Goal: Task Accomplishment & Management: Manage account settings

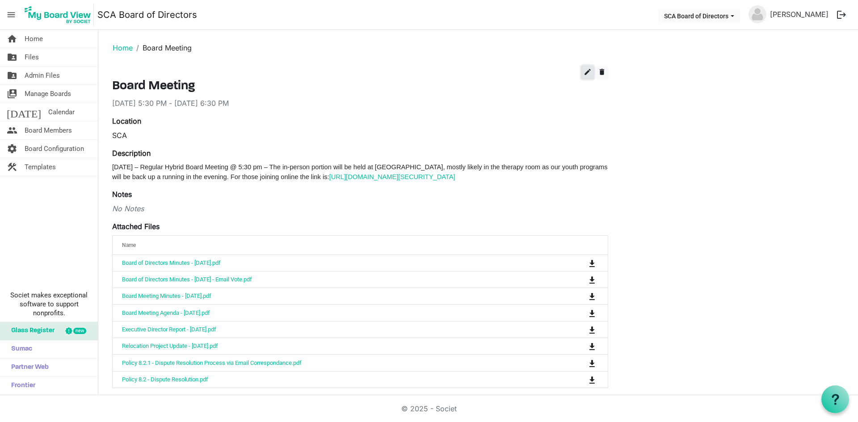
click at [585, 74] on span "edit" at bounding box center [588, 72] width 8 height 8
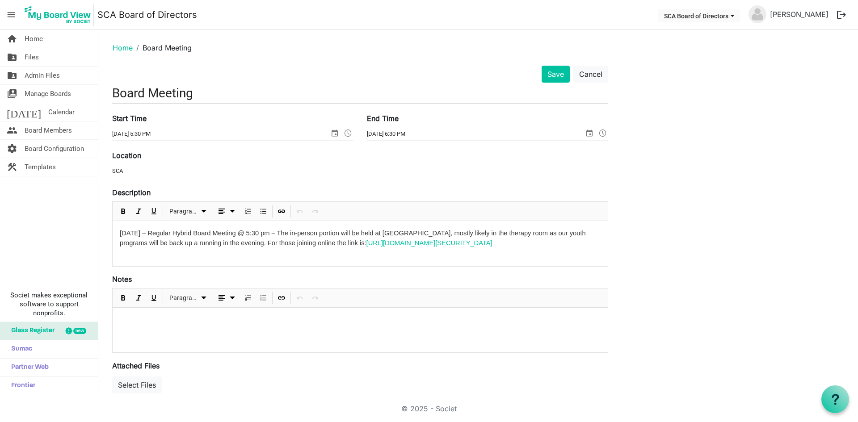
scroll to position [320, 0]
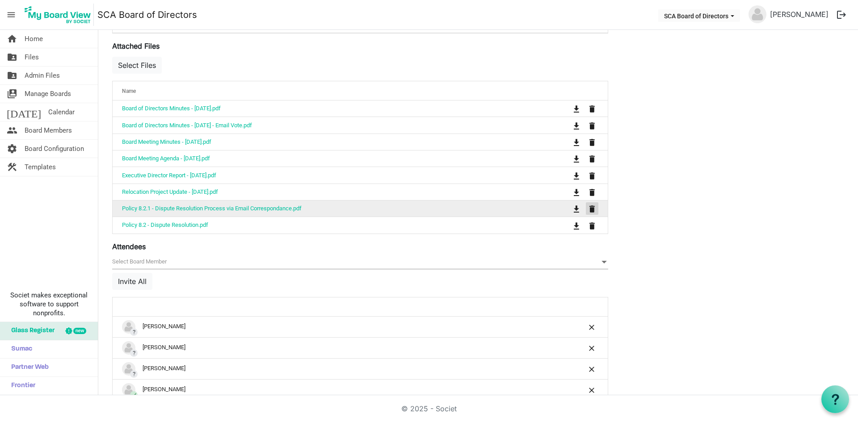
click at [594, 209] on span "is Command column column header" at bounding box center [591, 209] width 5 height 7
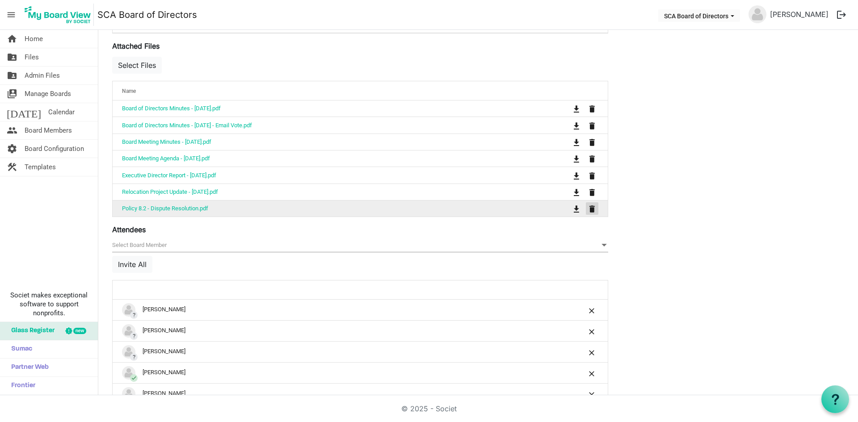
click at [594, 210] on span "is Command column column header" at bounding box center [591, 209] width 5 height 7
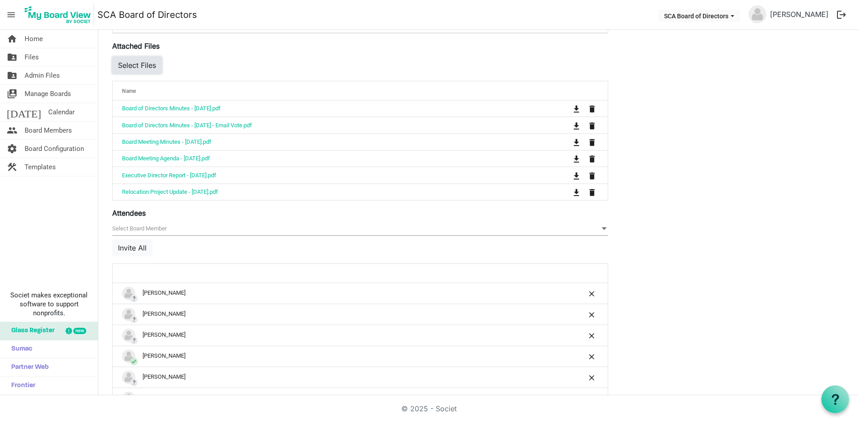
click at [151, 69] on button "Select Files" at bounding box center [137, 65] width 50 height 17
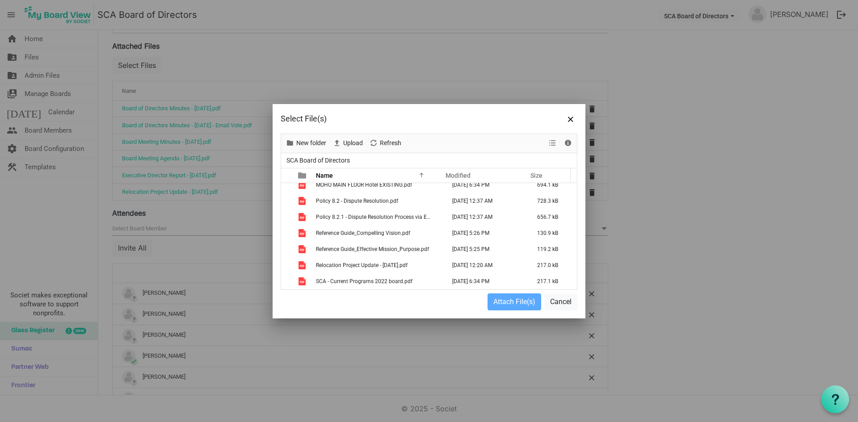
scroll to position [275, 0]
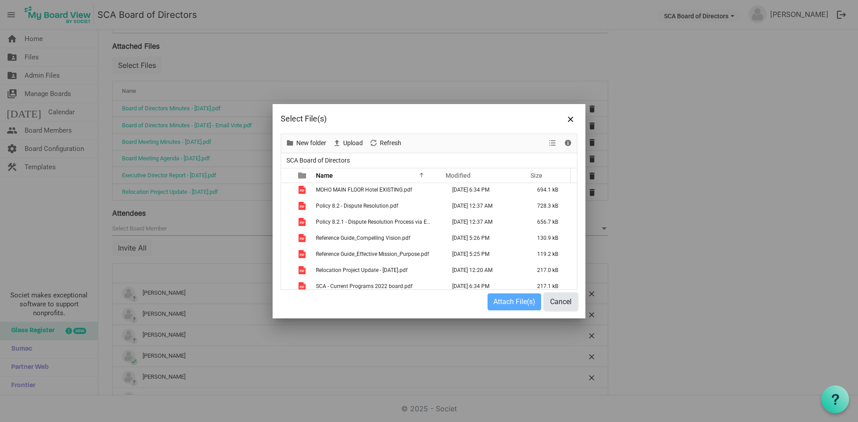
click at [560, 304] on button "Cancel" at bounding box center [560, 302] width 33 height 17
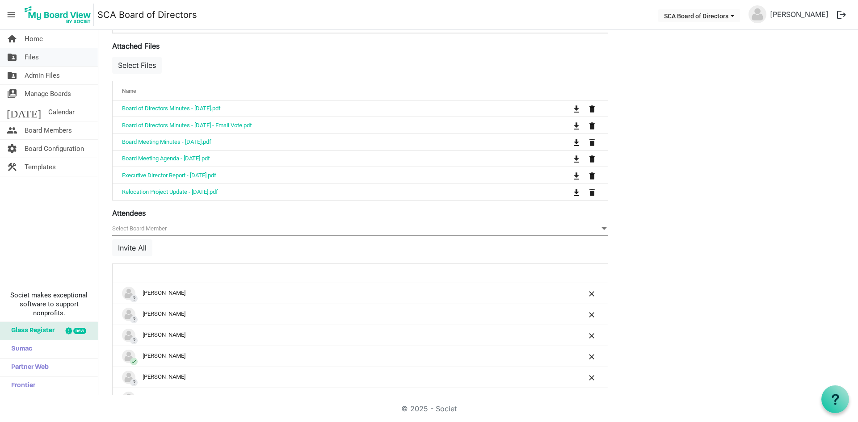
click at [56, 59] on link "folder_shared Files" at bounding box center [49, 57] width 98 height 18
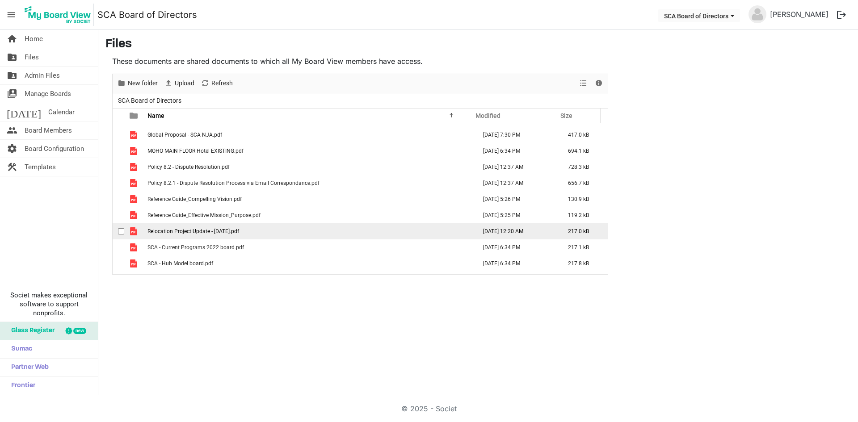
scroll to position [265, 0]
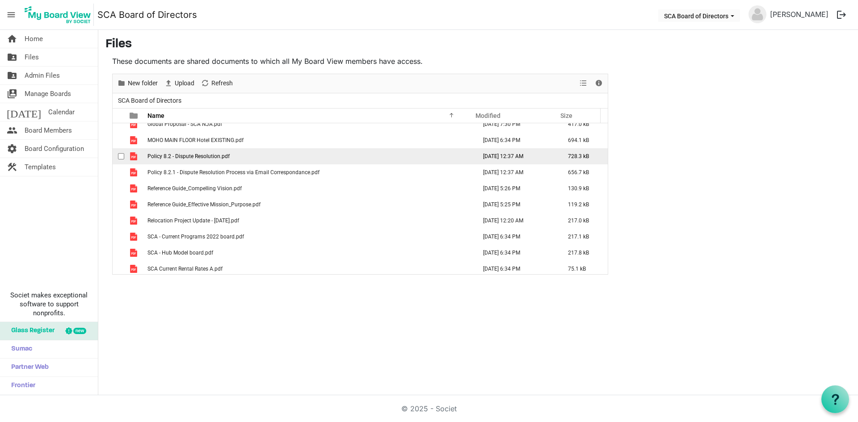
click at [120, 156] on span "checkbox" at bounding box center [121, 156] width 6 height 6
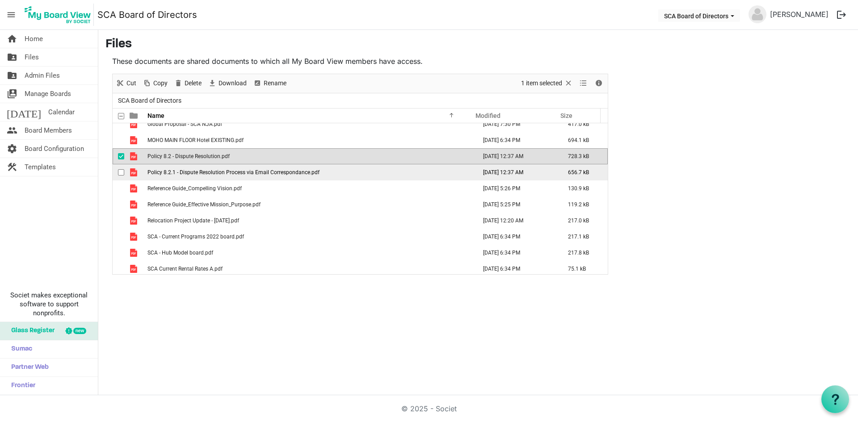
click at [120, 171] on span "checkbox" at bounding box center [121, 172] width 6 height 6
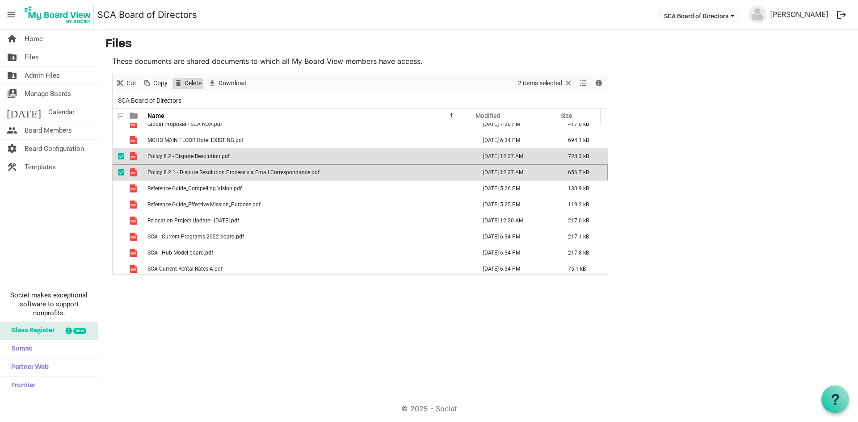
click at [192, 84] on span "Delete" at bounding box center [193, 83] width 19 height 11
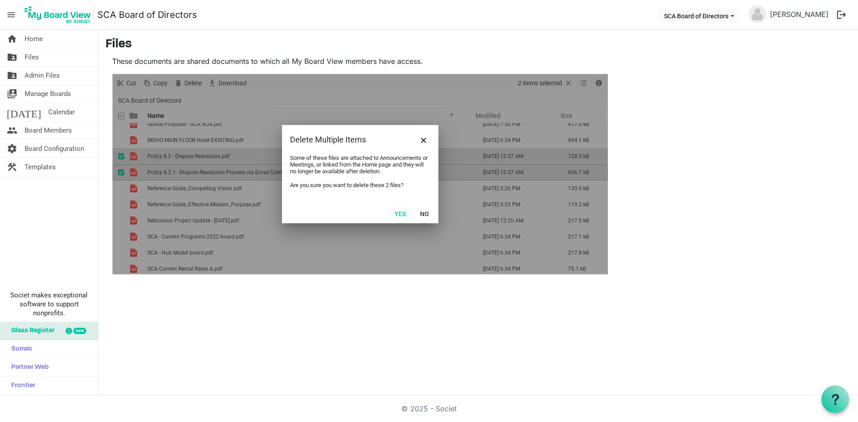
click at [400, 211] on button "Yes" at bounding box center [400, 213] width 23 height 13
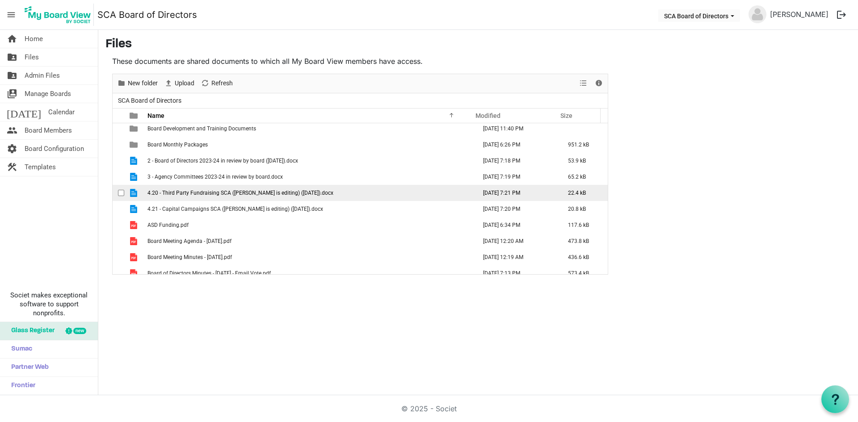
scroll to position [0, 0]
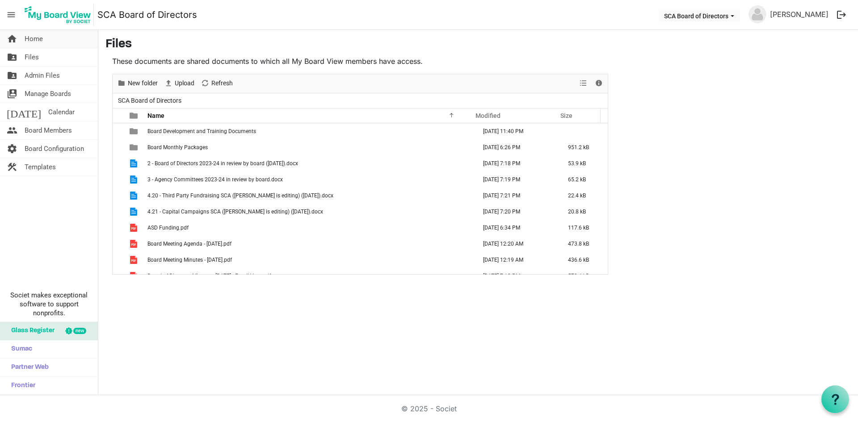
click at [43, 39] on link "home Home" at bounding box center [49, 39] width 98 height 18
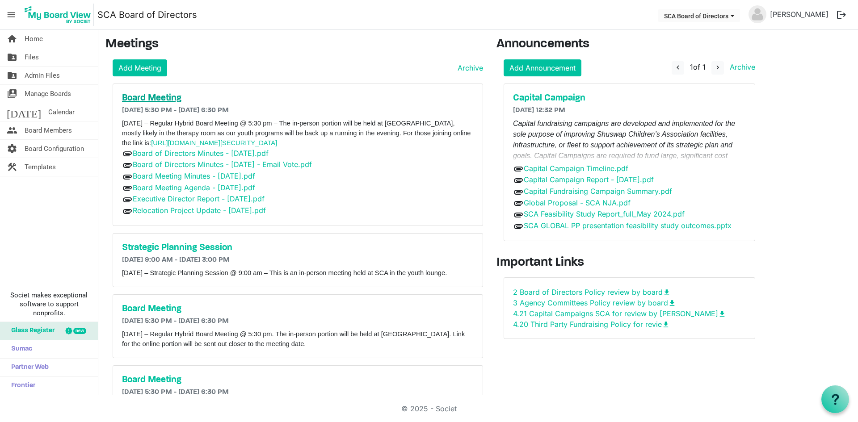
click at [164, 98] on h5 "Board Meeting" at bounding box center [298, 98] width 352 height 11
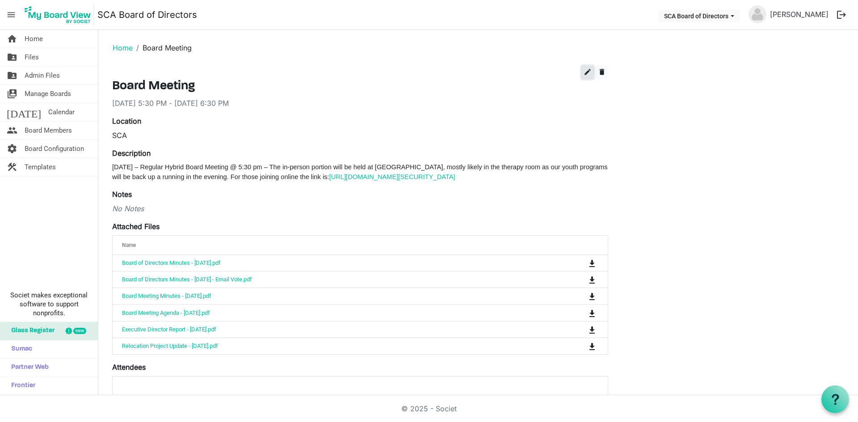
click at [584, 73] on span "edit" at bounding box center [588, 72] width 8 height 8
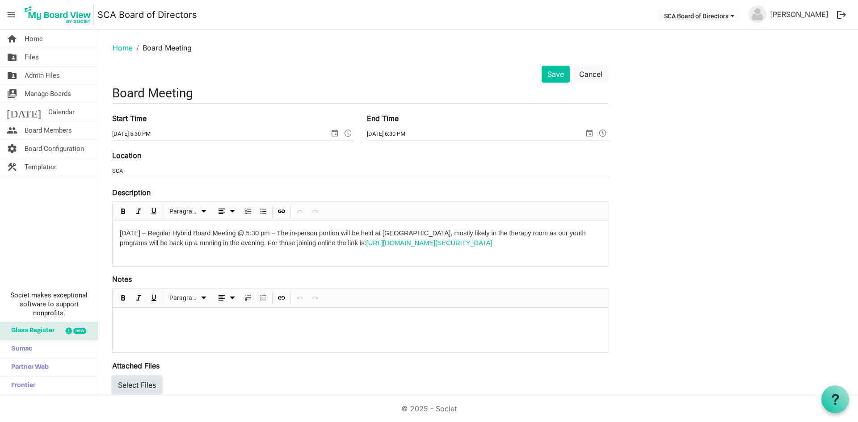
click at [150, 381] on button "Select Files" at bounding box center [137, 385] width 50 height 17
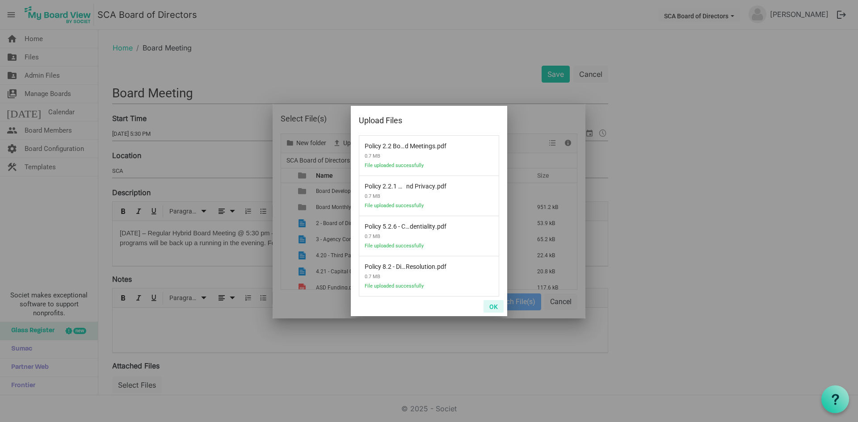
click at [496, 307] on button "OK" at bounding box center [493, 306] width 20 height 13
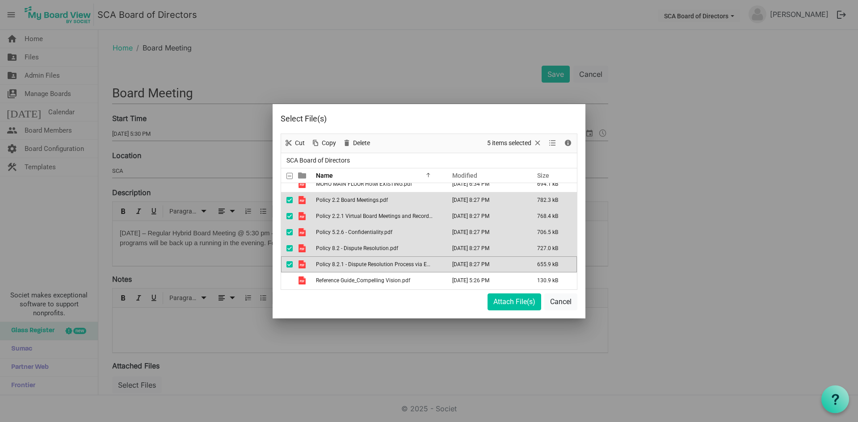
scroll to position [286, 0]
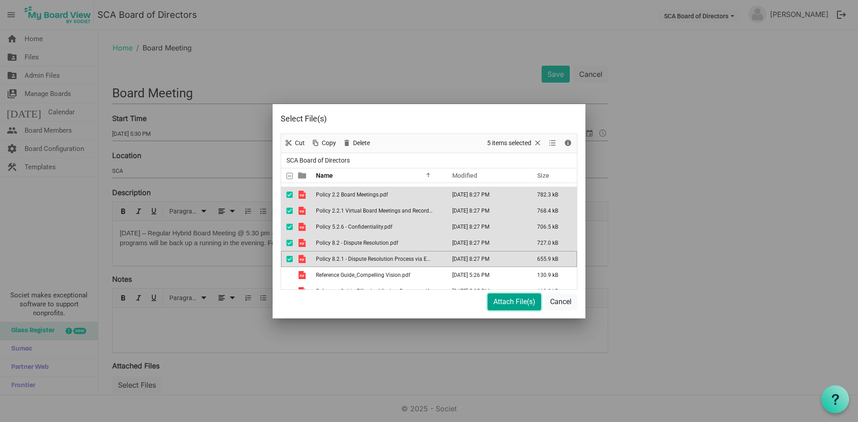
click at [517, 305] on button "Attach File(s)" at bounding box center [514, 302] width 54 height 17
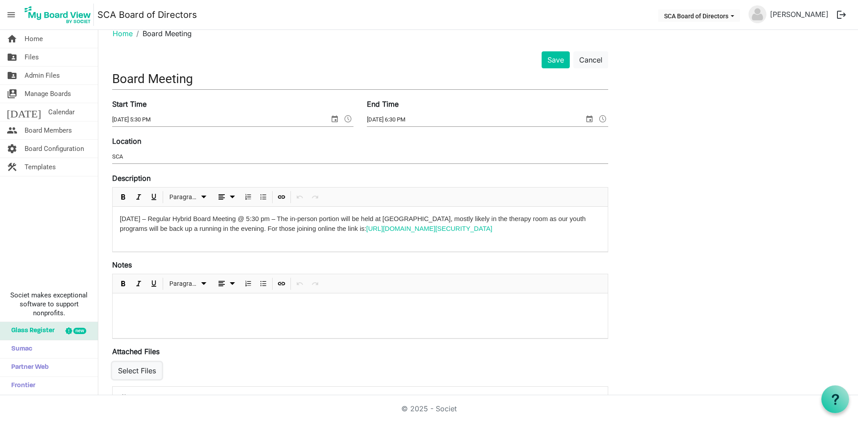
scroll to position [0, 0]
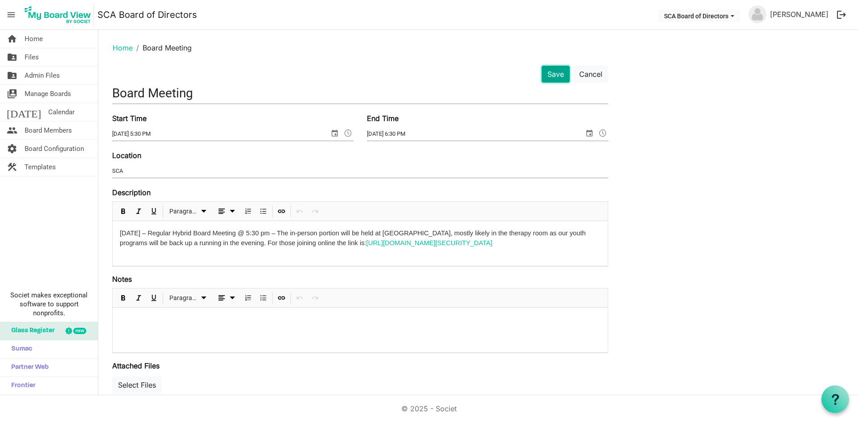
click at [557, 73] on button "Save" at bounding box center [556, 74] width 28 height 17
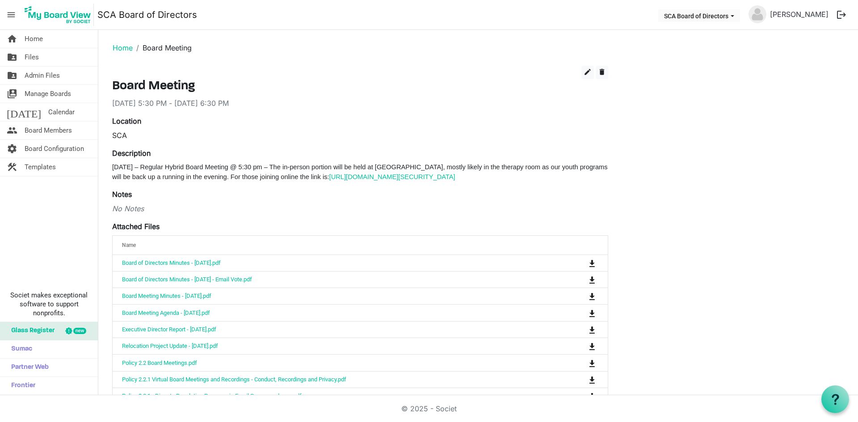
scroll to position [316, 0]
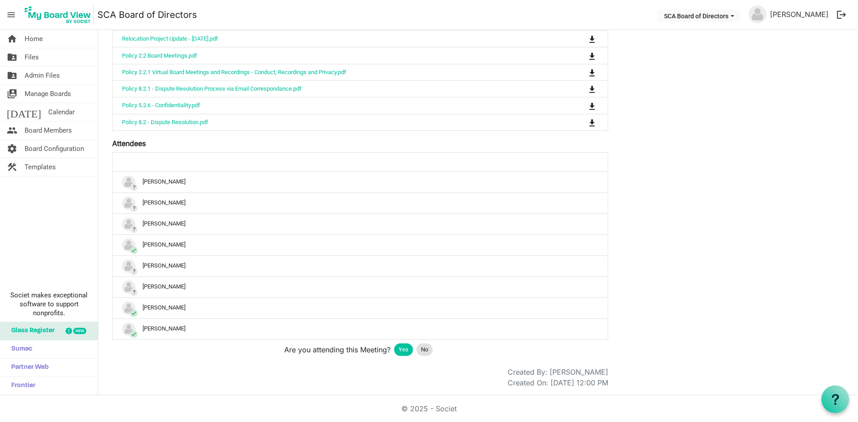
click at [402, 349] on span "Yes" at bounding box center [404, 349] width 10 height 9
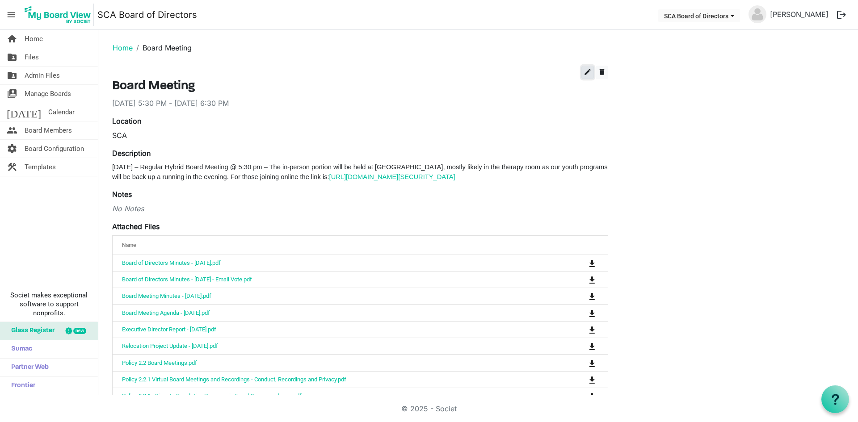
click at [585, 75] on span "edit" at bounding box center [588, 72] width 8 height 8
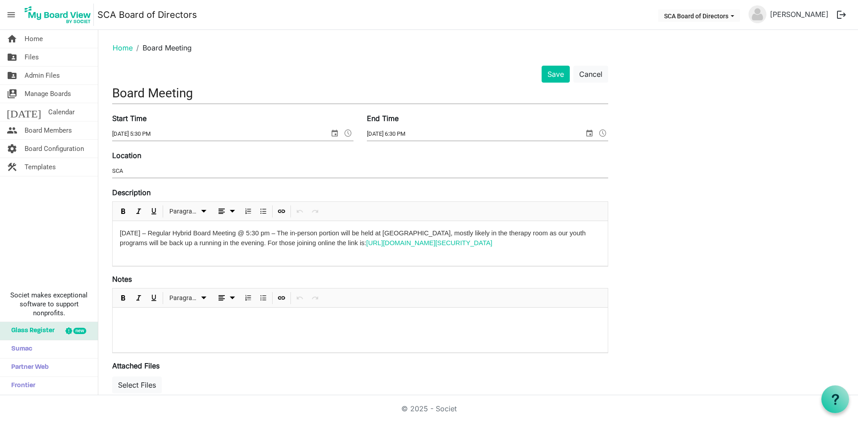
scroll to position [320, 0]
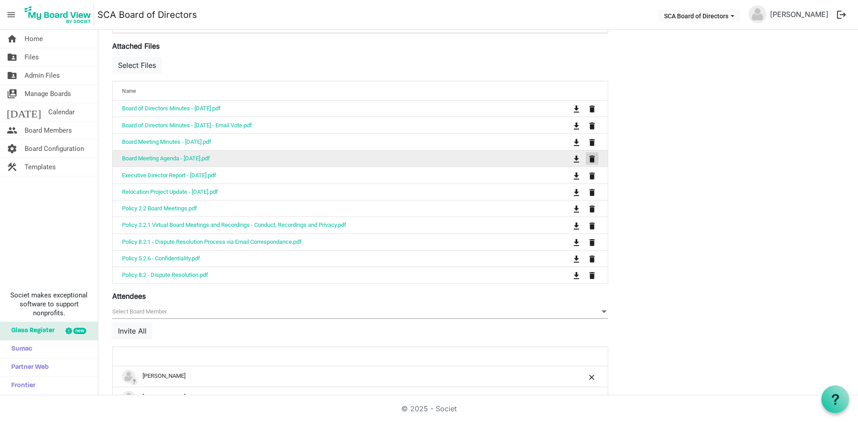
click at [594, 159] on span "is Command column column header" at bounding box center [591, 158] width 5 height 7
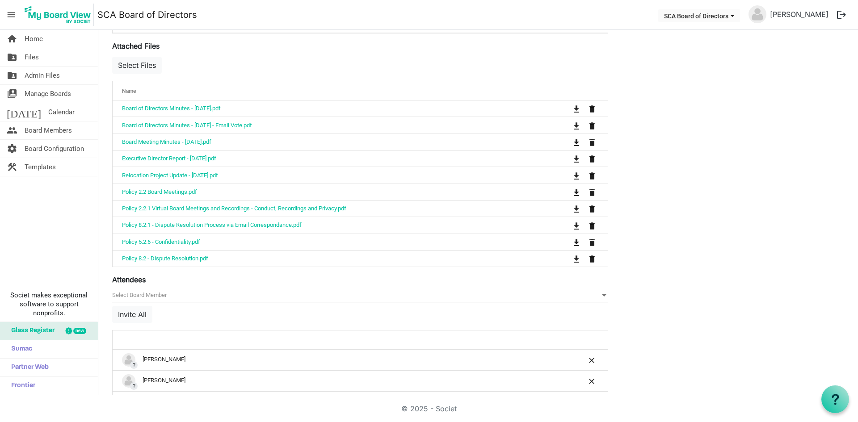
scroll to position [0, 0]
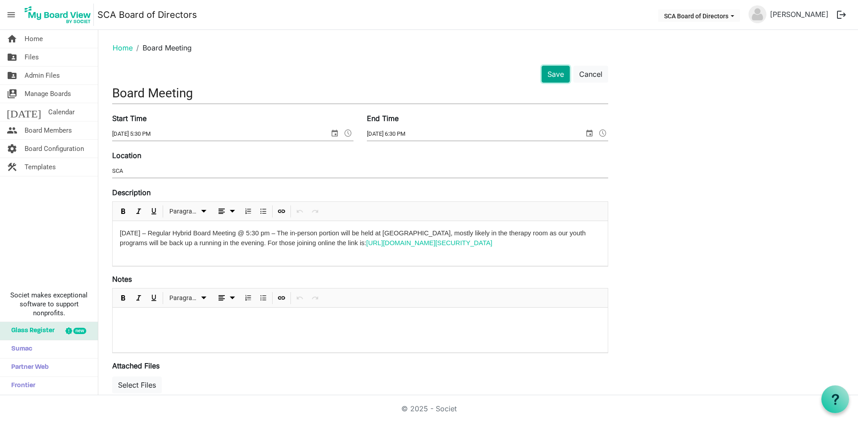
click at [553, 74] on button "Save" at bounding box center [556, 74] width 28 height 17
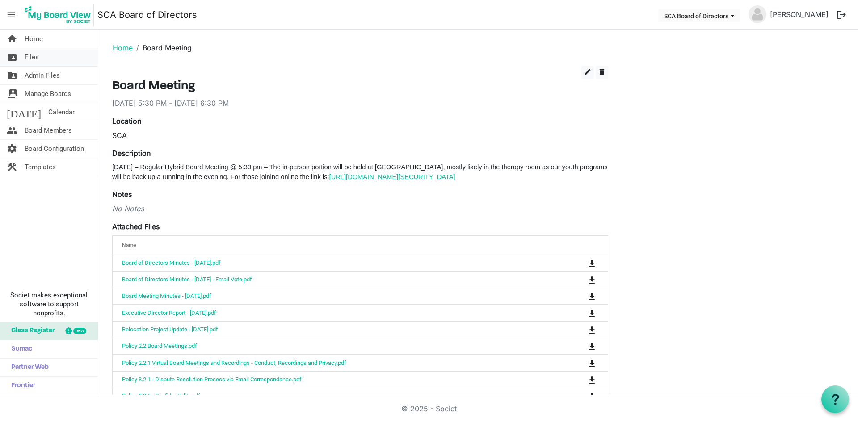
click at [54, 60] on link "folder_shared Files" at bounding box center [49, 57] width 98 height 18
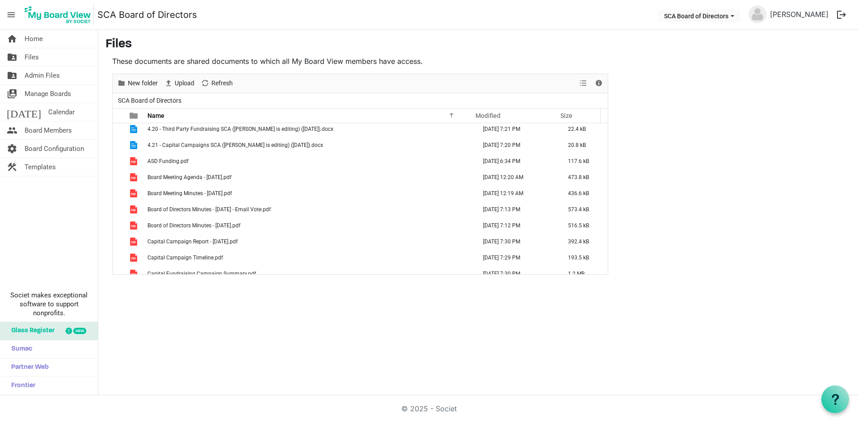
scroll to position [61, 0]
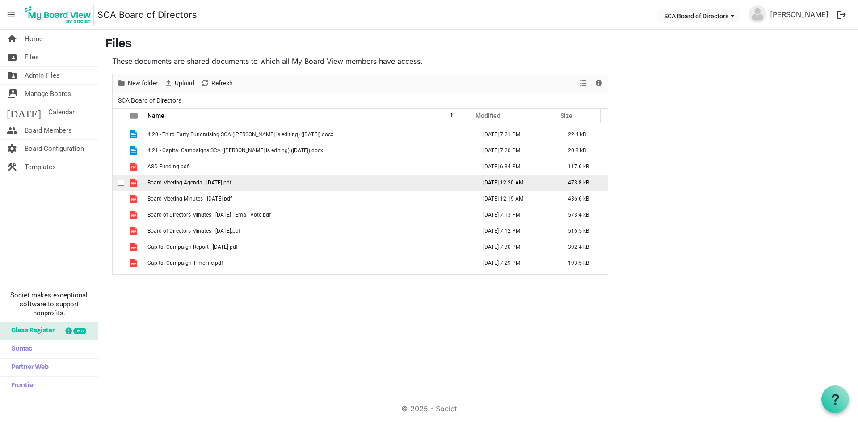
click at [120, 183] on span "checkbox" at bounding box center [121, 183] width 6 height 6
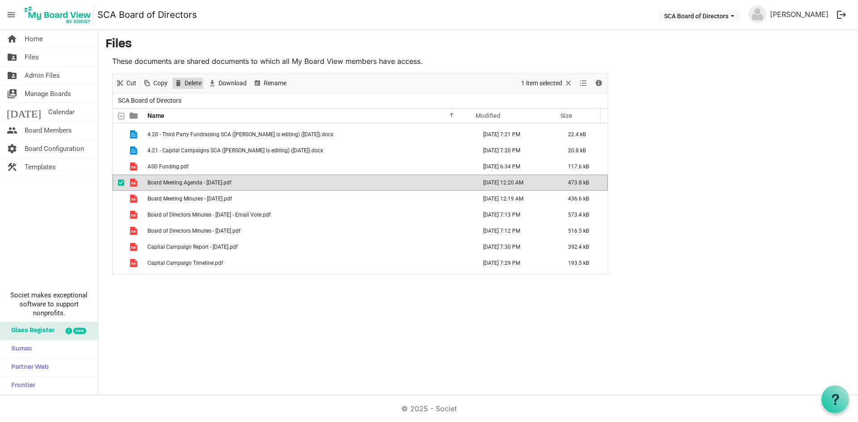
click at [195, 84] on span "Delete" at bounding box center [193, 83] width 19 height 11
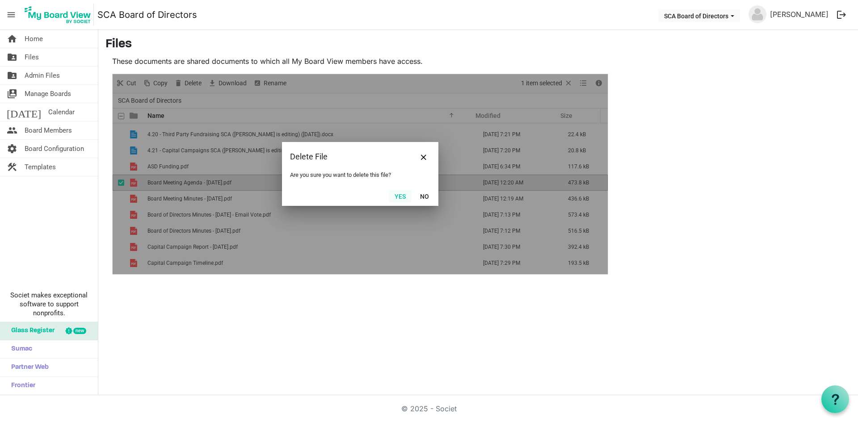
click at [400, 196] on button "Yes" at bounding box center [400, 196] width 23 height 13
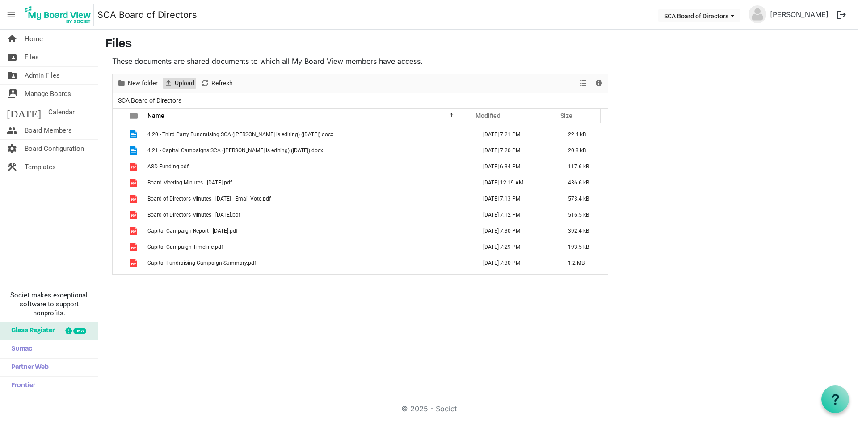
click at [188, 84] on span "Upload" at bounding box center [184, 83] width 21 height 11
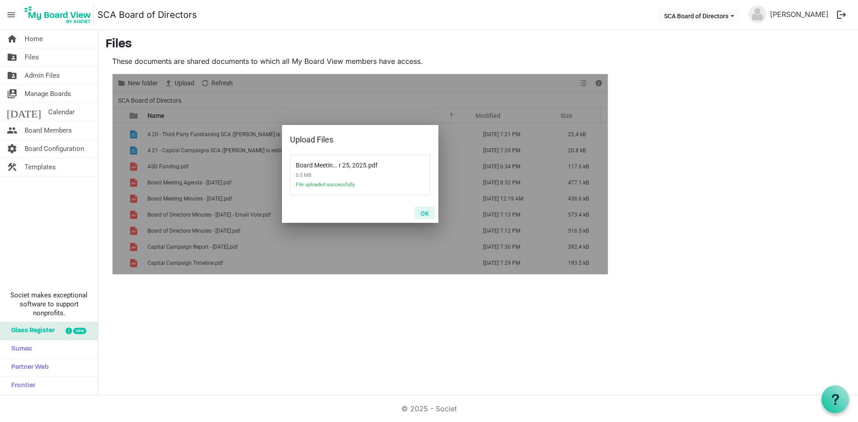
click at [426, 216] on button "OK" at bounding box center [425, 213] width 20 height 13
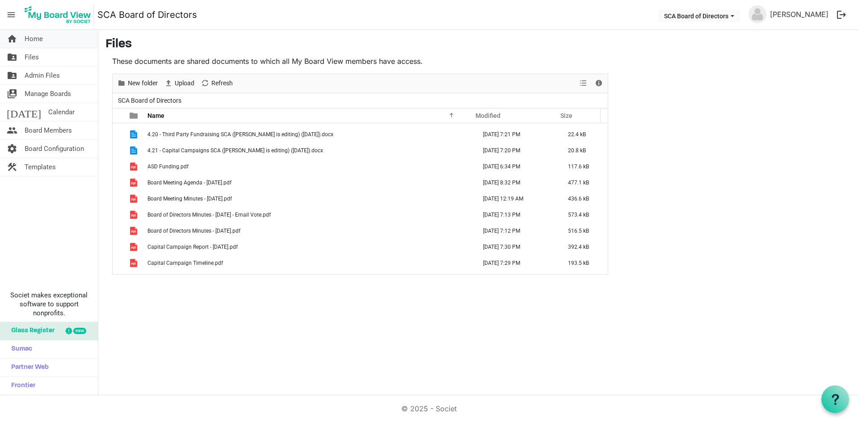
click at [51, 42] on link "home Home" at bounding box center [49, 39] width 98 height 18
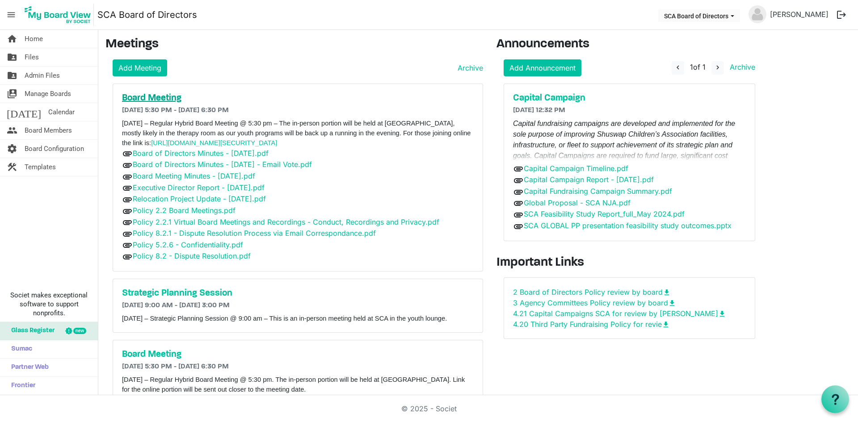
click at [163, 99] on h5 "Board Meeting" at bounding box center [298, 98] width 352 height 11
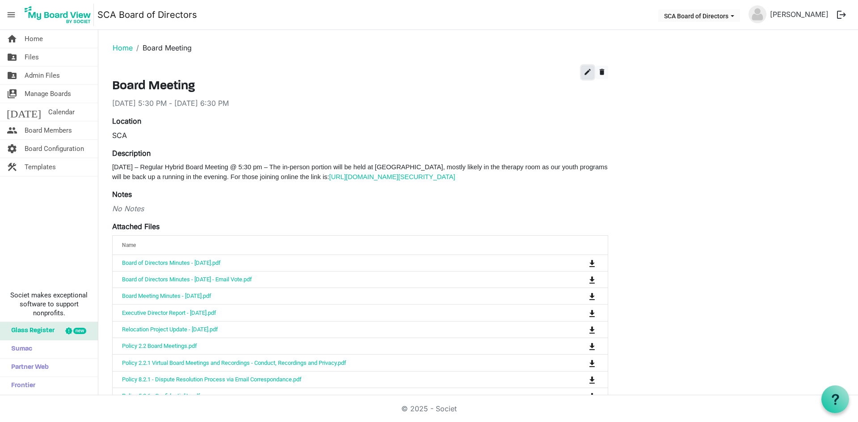
click at [587, 74] on span "edit" at bounding box center [588, 72] width 8 height 8
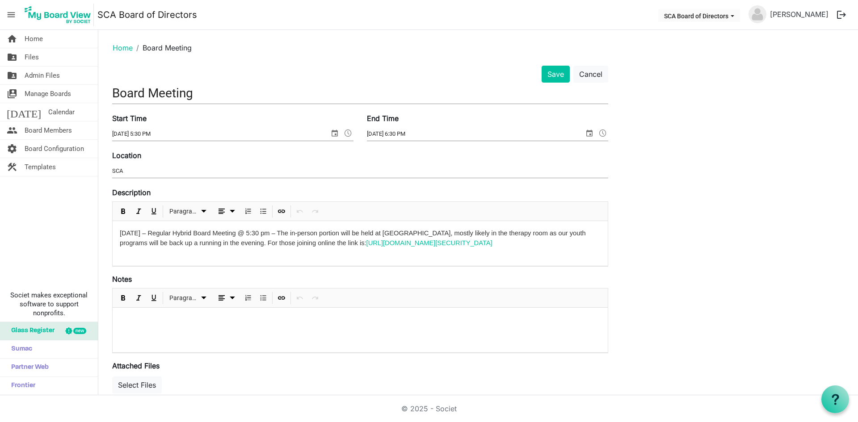
scroll to position [320, 0]
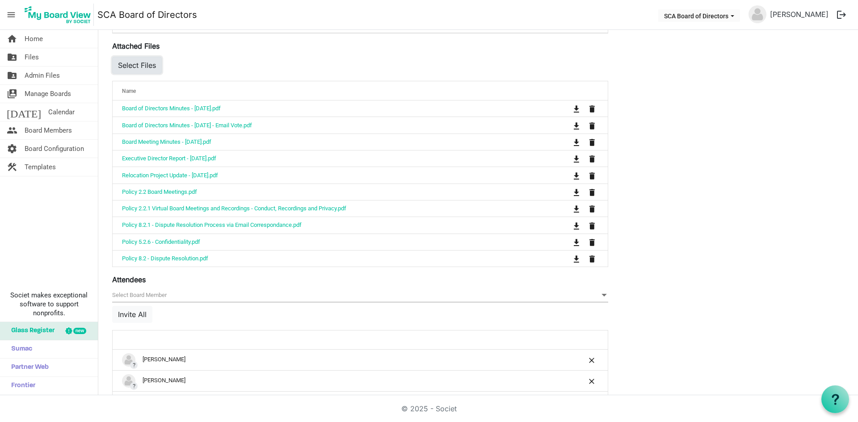
click at [145, 65] on button "Select Files" at bounding box center [137, 65] width 50 height 17
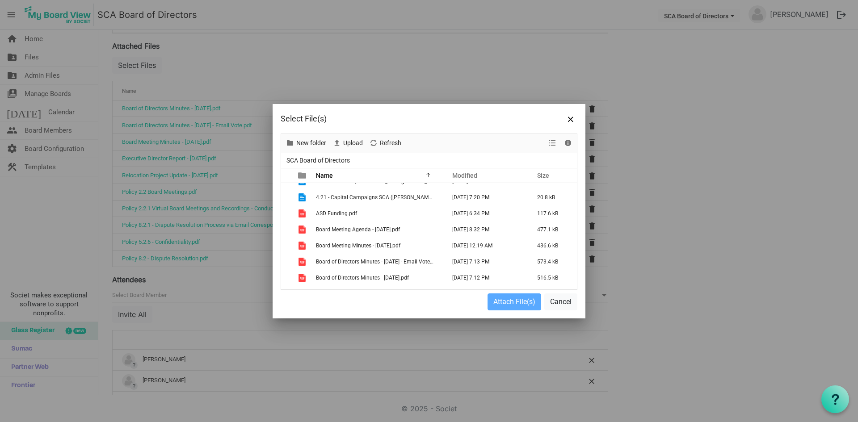
scroll to position [93, 0]
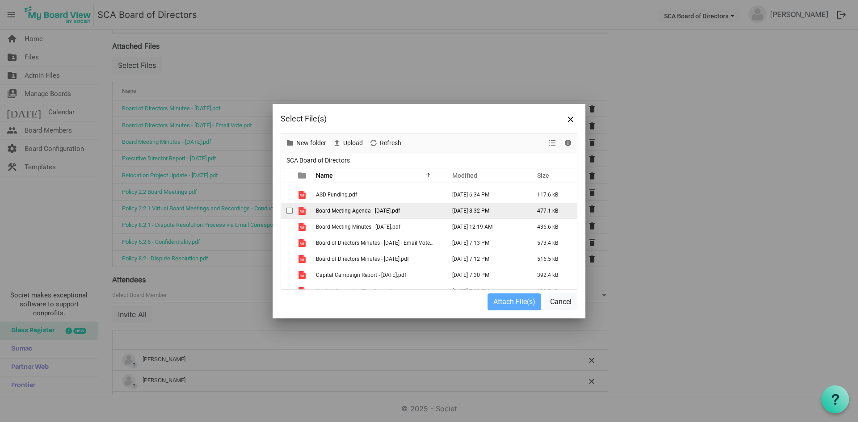
click at [350, 214] on td "Board Meeting Agenda - [DATE].pdf" at bounding box center [378, 211] width 130 height 16
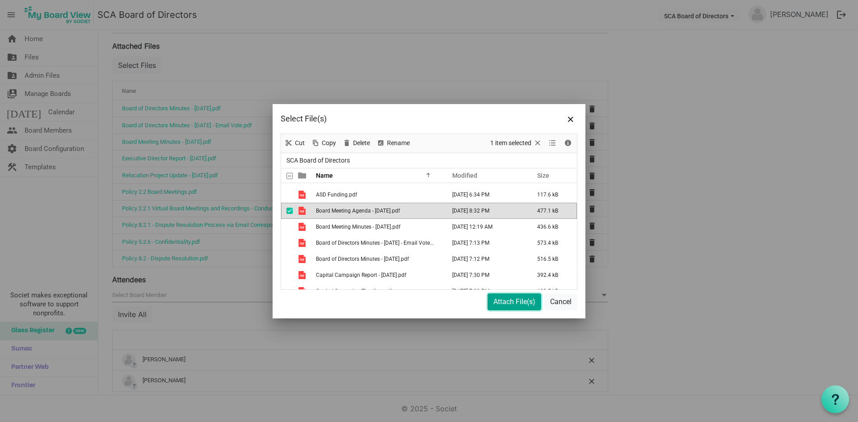
click at [514, 304] on button "Attach File(s)" at bounding box center [514, 302] width 54 height 17
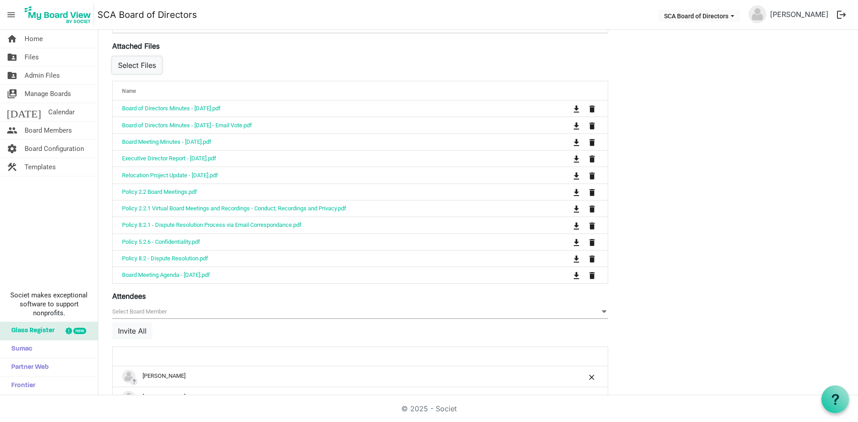
scroll to position [0, 0]
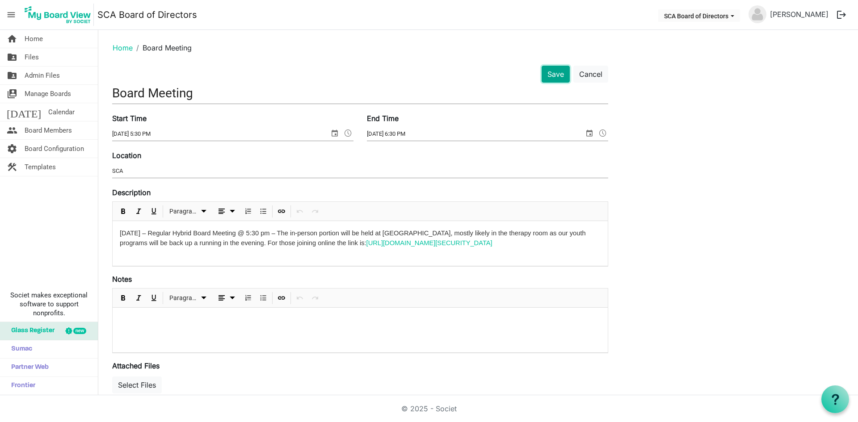
click at [548, 79] on button "Save" at bounding box center [556, 74] width 28 height 17
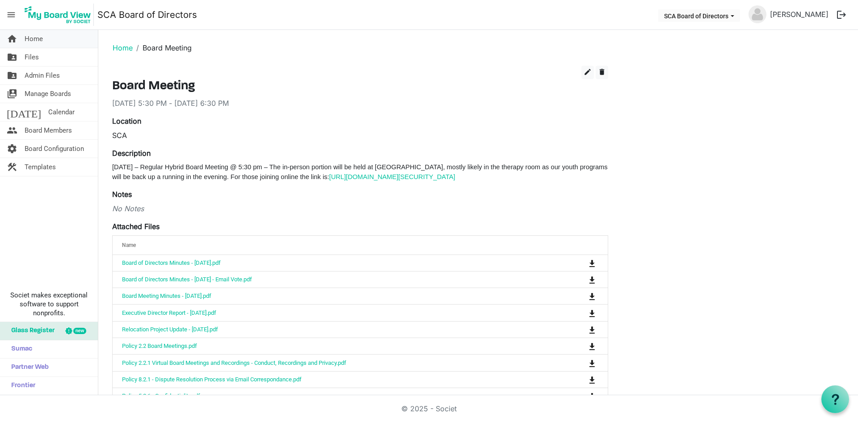
click at [38, 34] on span "Home" at bounding box center [34, 39] width 18 height 18
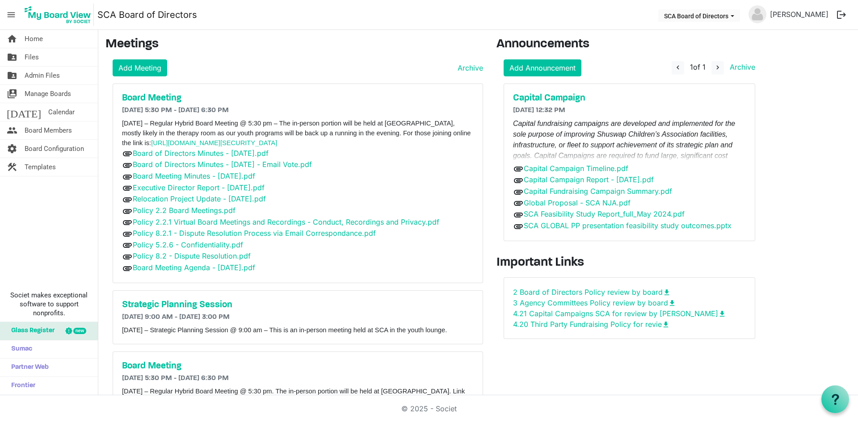
click at [553, 92] on div "Capital Campaign [DATE] 12:32 PM Capital fundraising campaigns are developed an…" at bounding box center [629, 162] width 251 height 157
click at [552, 99] on h5 "Capital Campaign" at bounding box center [629, 98] width 233 height 11
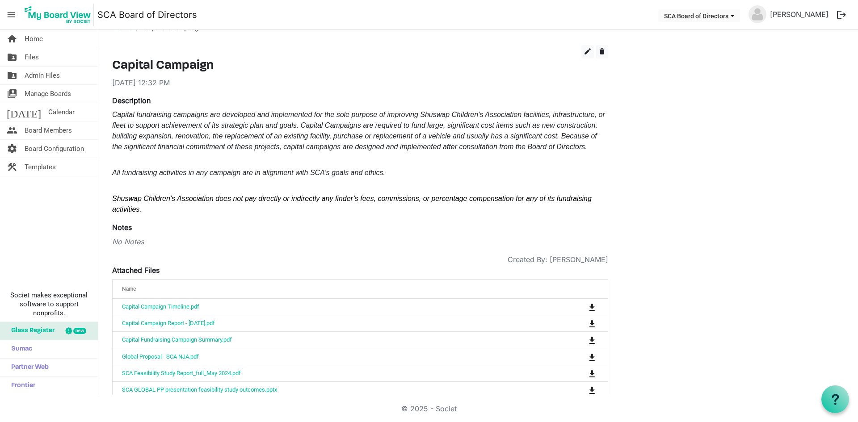
scroll to position [29, 0]
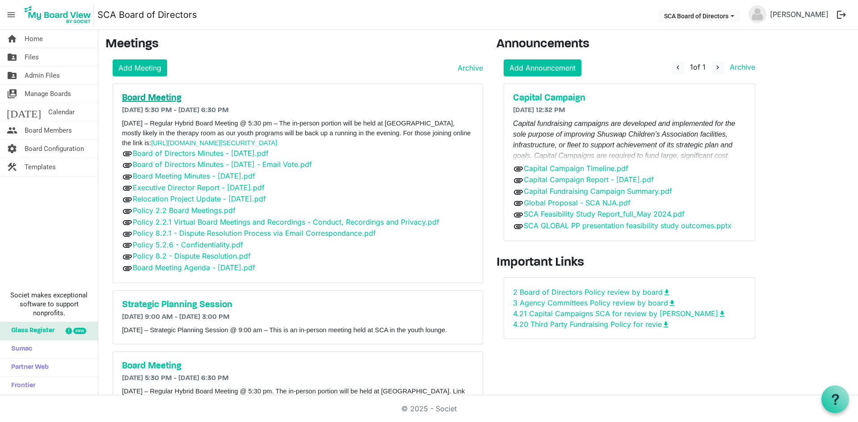
click at [162, 98] on h5 "Board Meeting" at bounding box center [298, 98] width 352 height 11
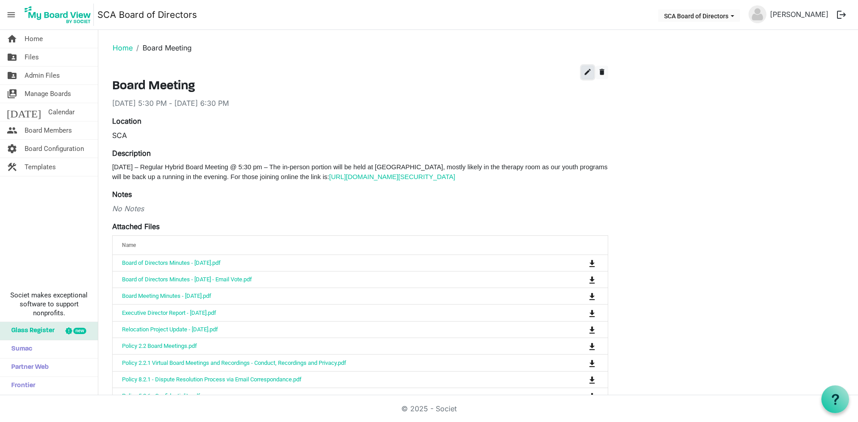
click at [587, 73] on span "edit" at bounding box center [588, 72] width 8 height 8
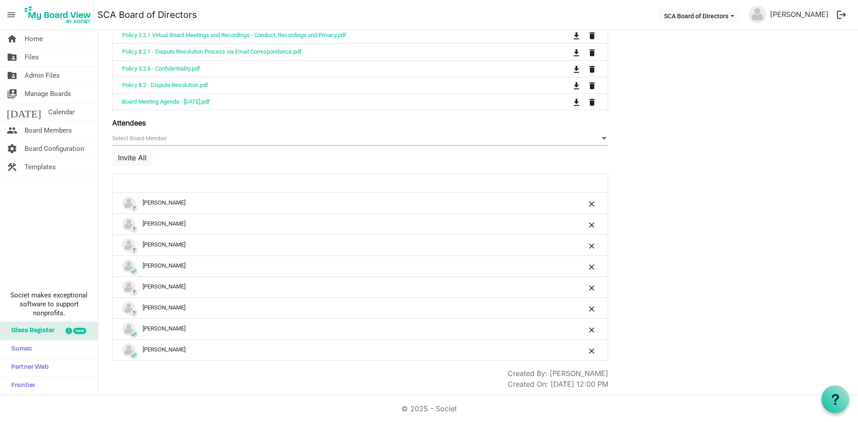
scroll to position [173, 0]
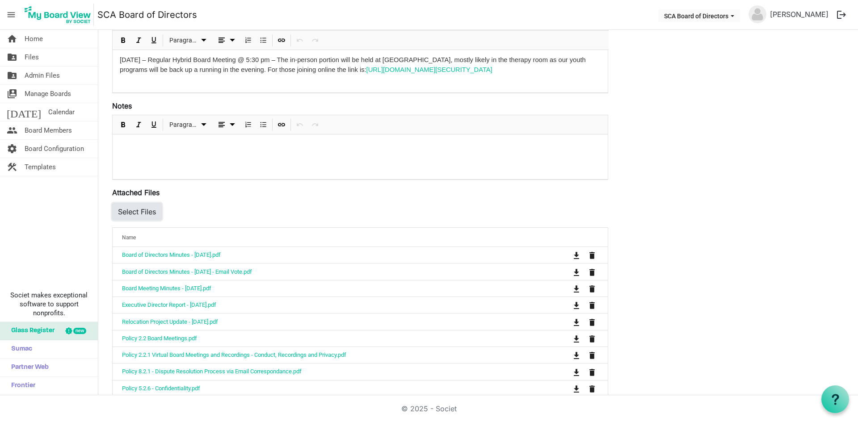
click at [143, 210] on button "Select Files" at bounding box center [137, 211] width 50 height 17
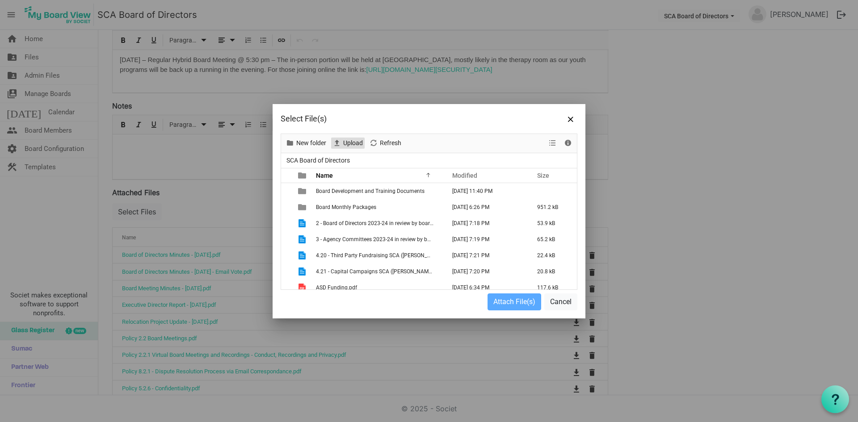
click at [350, 145] on span "Upload" at bounding box center [352, 143] width 21 height 11
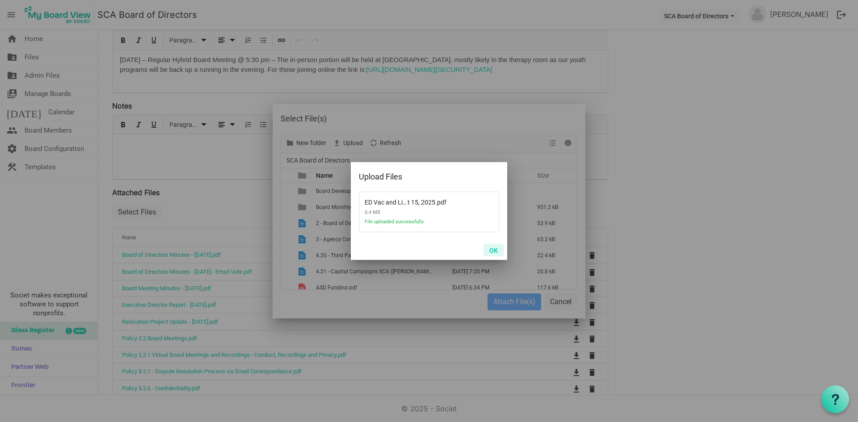
drag, startPoint x: 491, startPoint y: 249, endPoint x: 509, endPoint y: 283, distance: 38.4
click at [491, 249] on button "OK" at bounding box center [493, 250] width 20 height 13
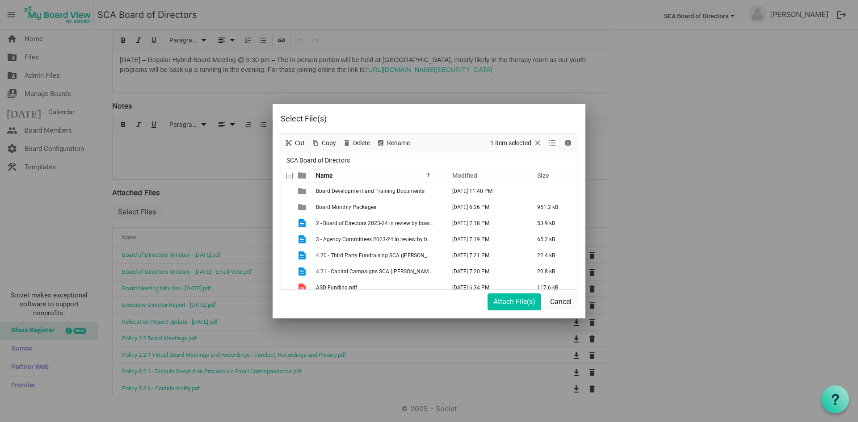
scroll to position [195, 0]
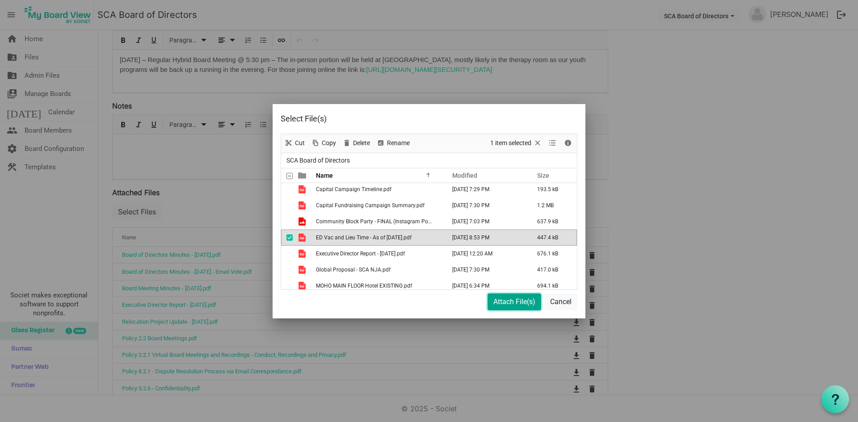
click at [514, 302] on button "Attach File(s)" at bounding box center [514, 302] width 54 height 17
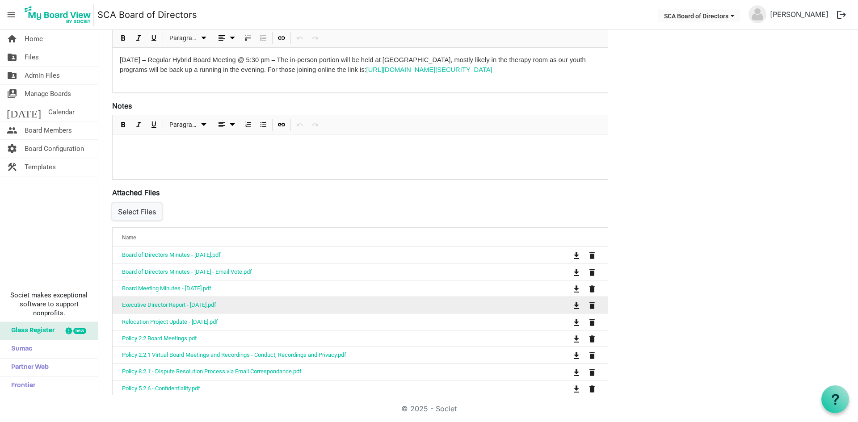
scroll to position [493, 0]
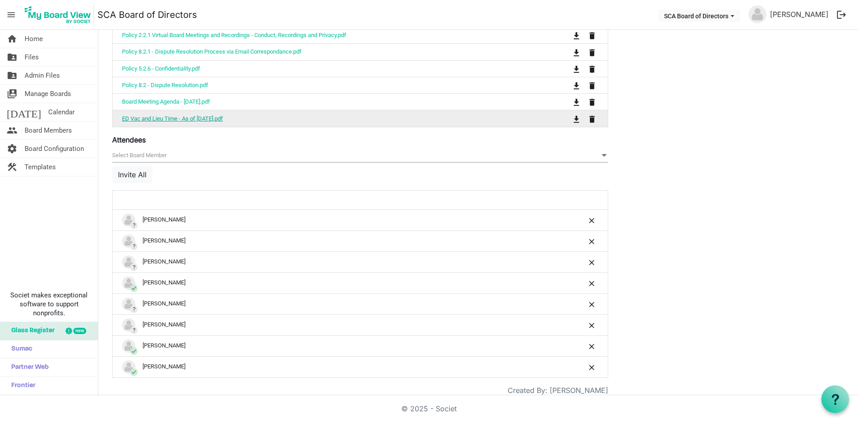
click at [185, 115] on link "ED Vac and Lieu Time - As of [DATE].pdf" at bounding box center [172, 118] width 101 height 7
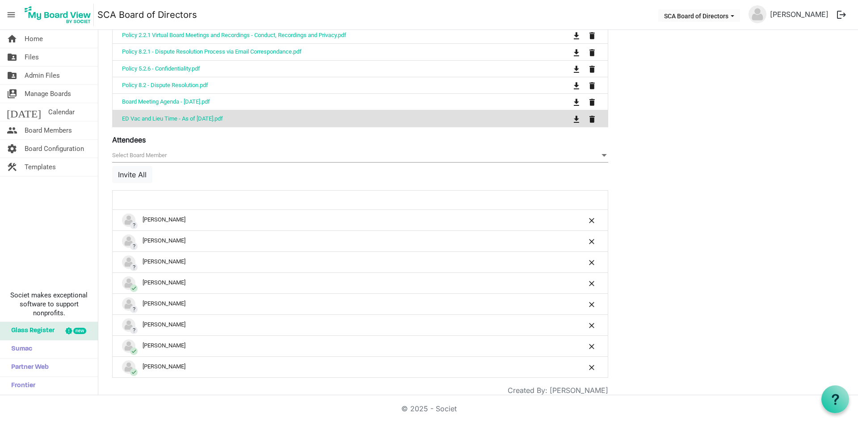
scroll to position [0, 0]
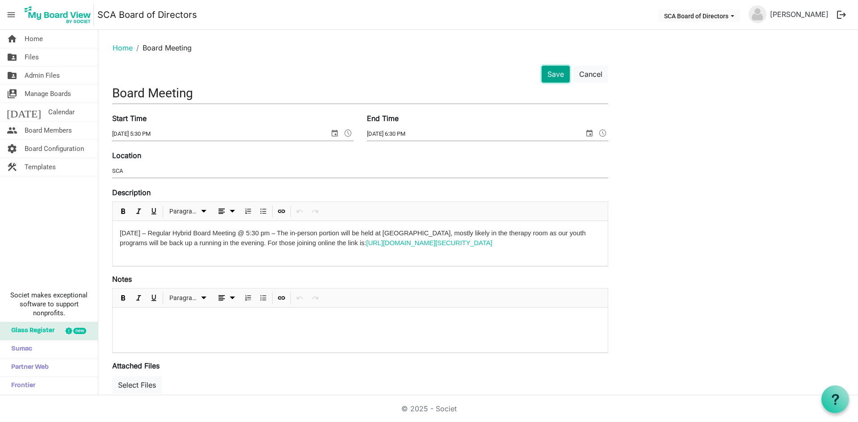
click at [559, 73] on button "Save" at bounding box center [556, 74] width 28 height 17
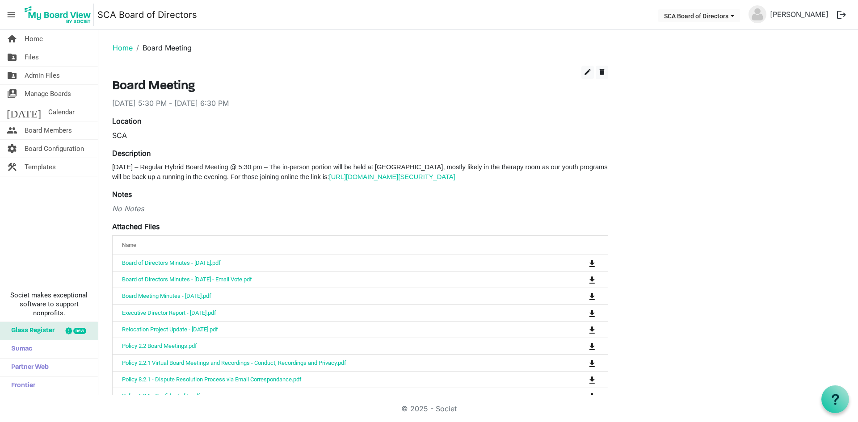
scroll to position [320, 0]
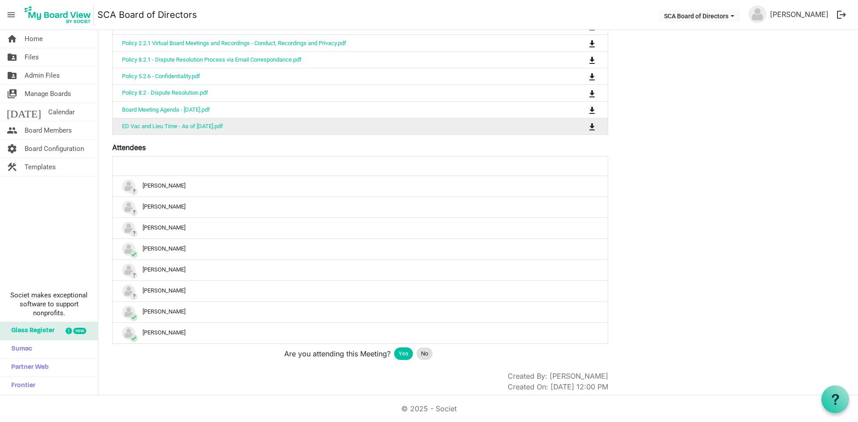
click at [193, 134] on td "ED Vac and Lieu Time - As of [DATE].pdf" at bounding box center [332, 126] width 439 height 17
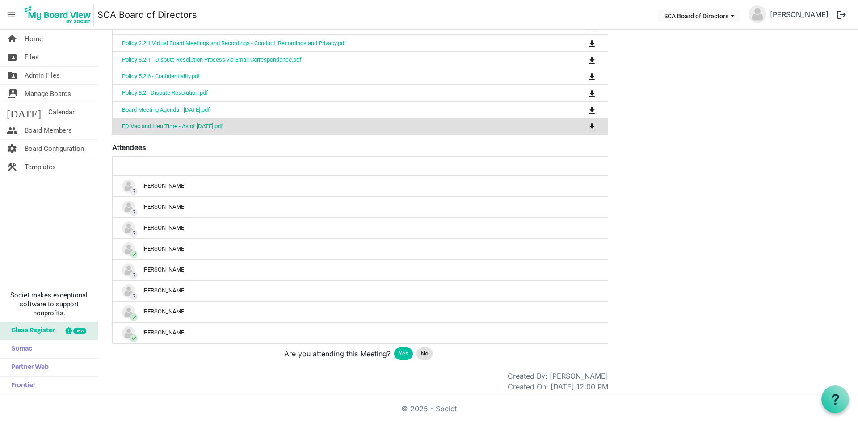
click at [196, 130] on link "ED Vac and Lieu Time - As of [DATE].pdf" at bounding box center [172, 126] width 101 height 7
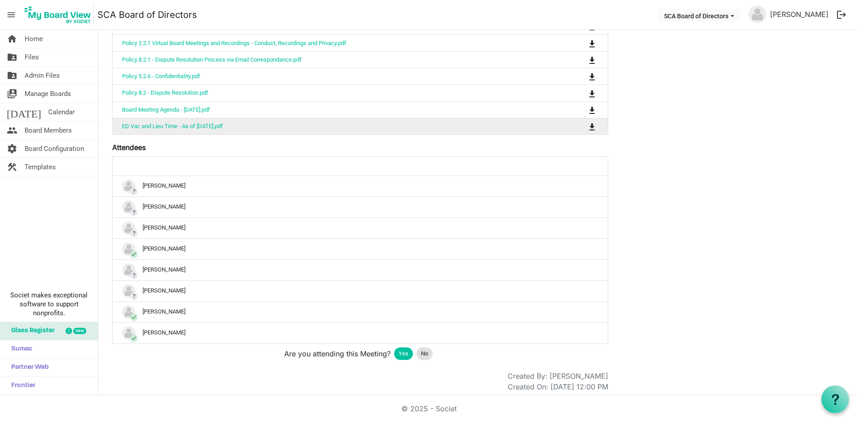
scroll to position [0, 0]
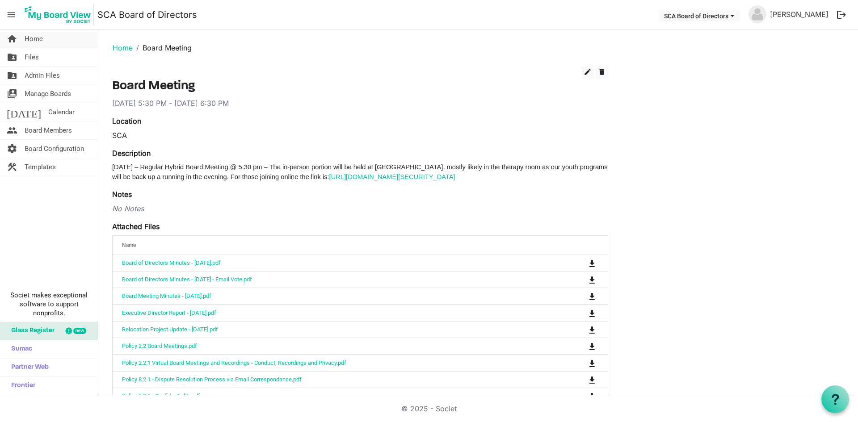
click at [38, 39] on span "Home" at bounding box center [34, 39] width 18 height 18
